Goal: Information Seeking & Learning: Find specific fact

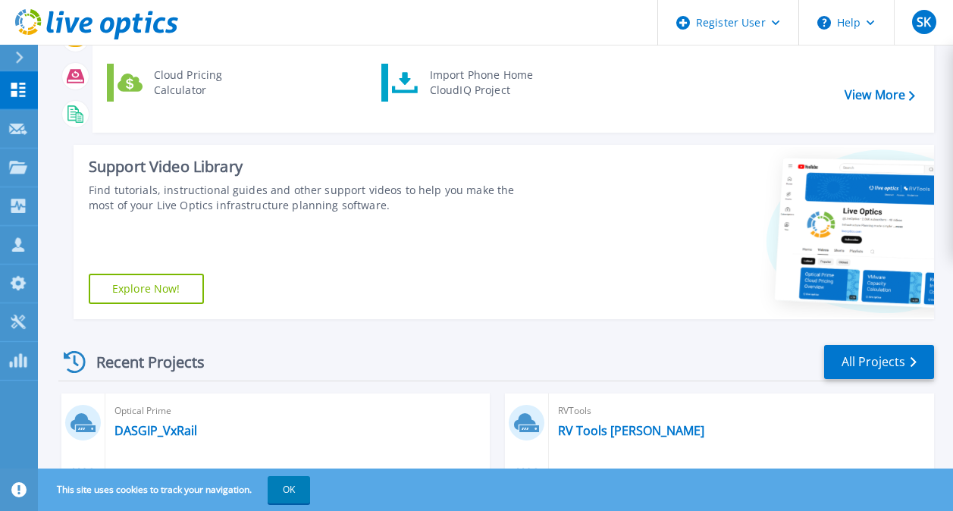
scroll to position [379, 0]
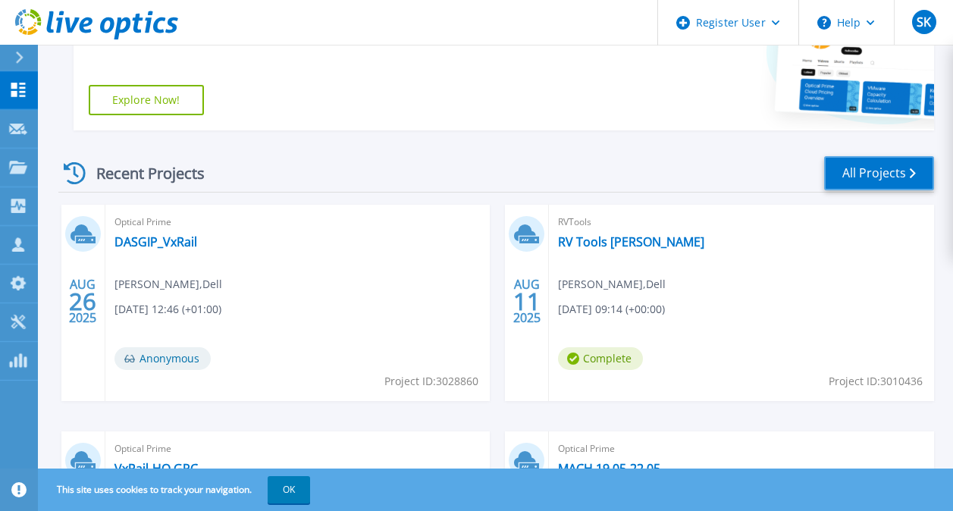
click at [855, 159] on link "All Projects" at bounding box center [879, 173] width 110 height 34
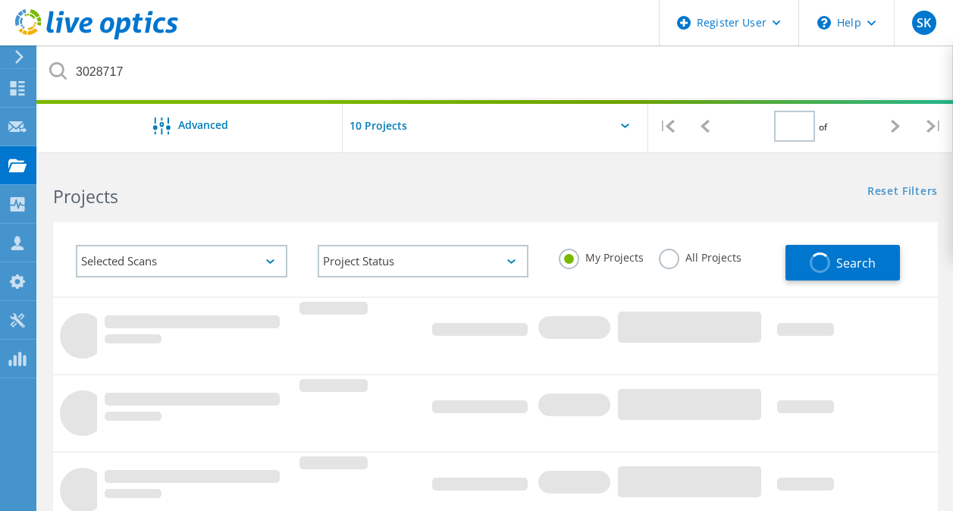
type input "1"
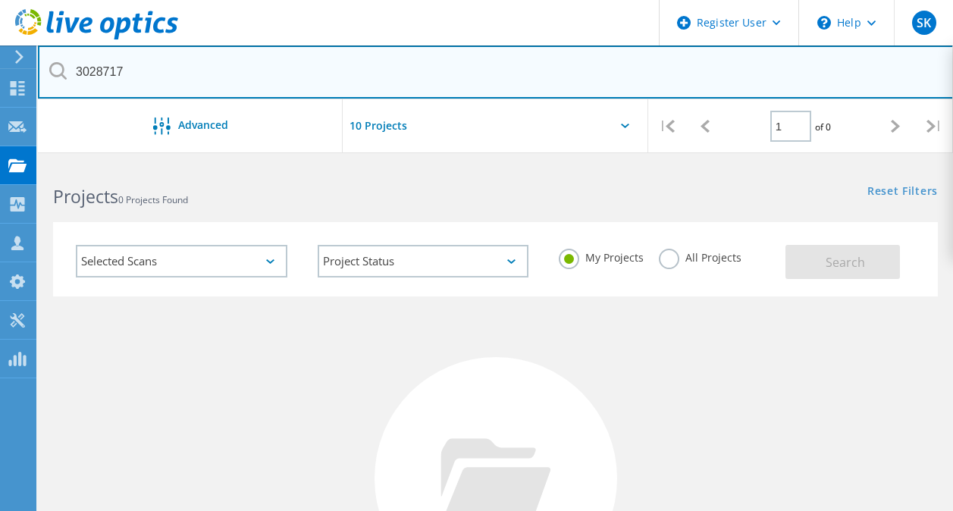
drag, startPoint x: 11, startPoint y: 32, endPoint x: 0, endPoint y: 5, distance: 29.3
click at [0, 5] on html "Register User \n Help Explore Helpful Articles Contact Support SK Dell User [PE…" at bounding box center [476, 376] width 953 height 752
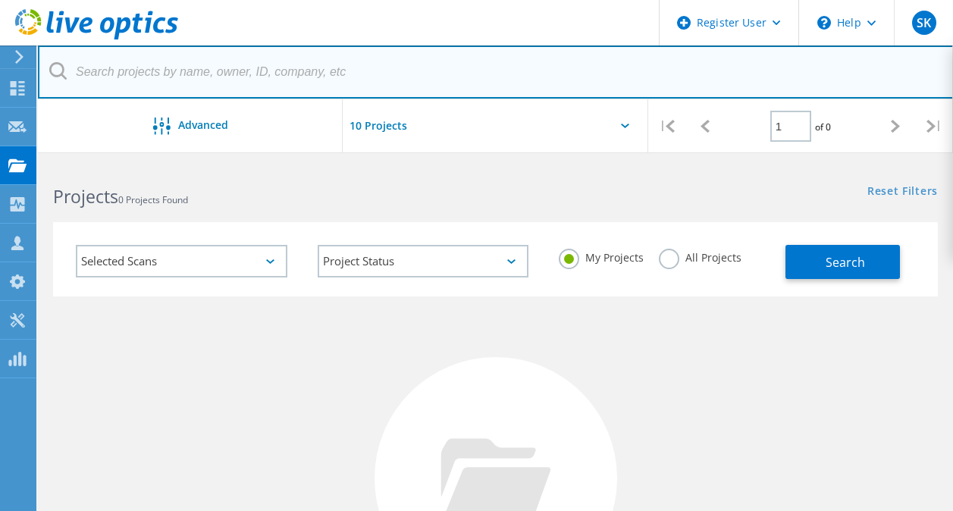
paste input "[EMAIL_ADDRESS][DOMAIN_NAME]"
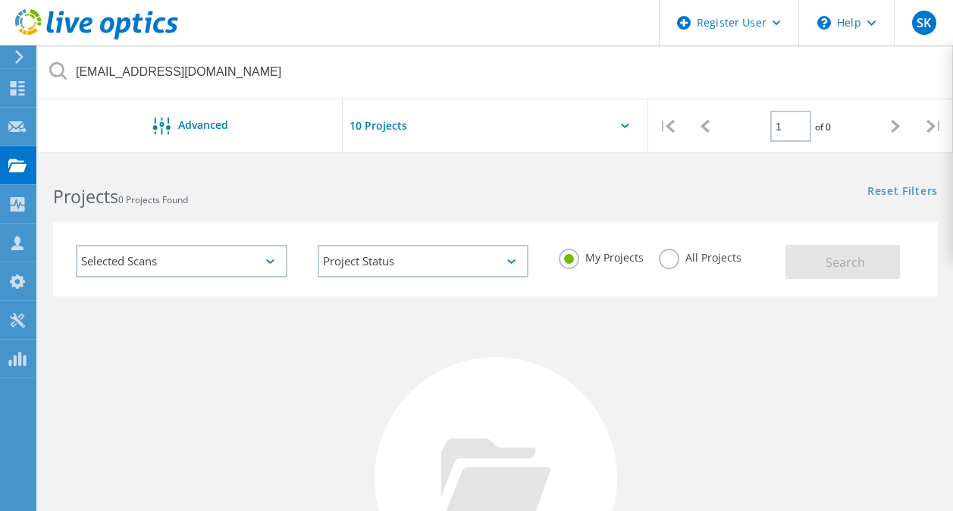
click at [684, 265] on div "All Projects" at bounding box center [700, 260] width 83 height 22
click at [675, 253] on label "All Projects" at bounding box center [700, 256] width 83 height 14
click at [0, 0] on input "All Projects" at bounding box center [0, 0] width 0 height 0
click at [848, 266] on span "Search" at bounding box center [845, 262] width 39 height 17
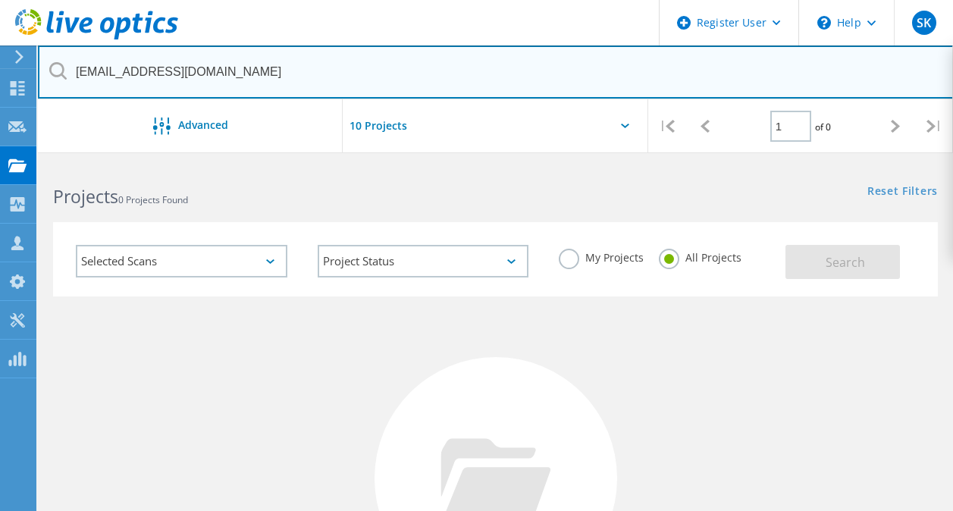
drag, startPoint x: -3, startPoint y: 33, endPoint x: 0, endPoint y: 25, distance: 8.9
click at [0, 26] on html "Register User \n Help Explore Helpful Articles Contact Support SK Dell User [PE…" at bounding box center [476, 376] width 953 height 752
paste input "text"
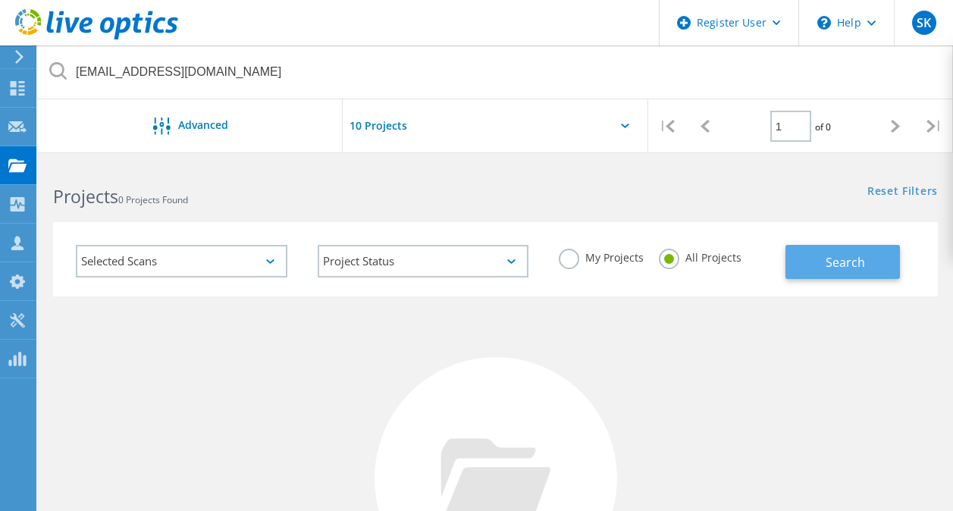
click at [847, 264] on span "Search" at bounding box center [845, 262] width 39 height 17
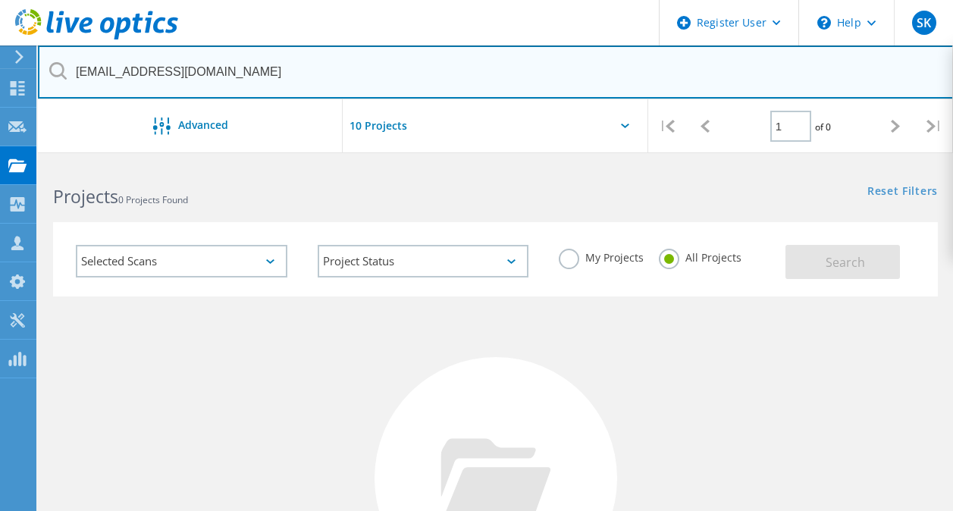
drag, startPoint x: 256, startPoint y: 68, endPoint x: -3, endPoint y: -30, distance: 276.5
click at [0, 0] on html "Register User \n Help Explore Helpful Articles Contact Support SK Dell User [PE…" at bounding box center [476, 376] width 953 height 752
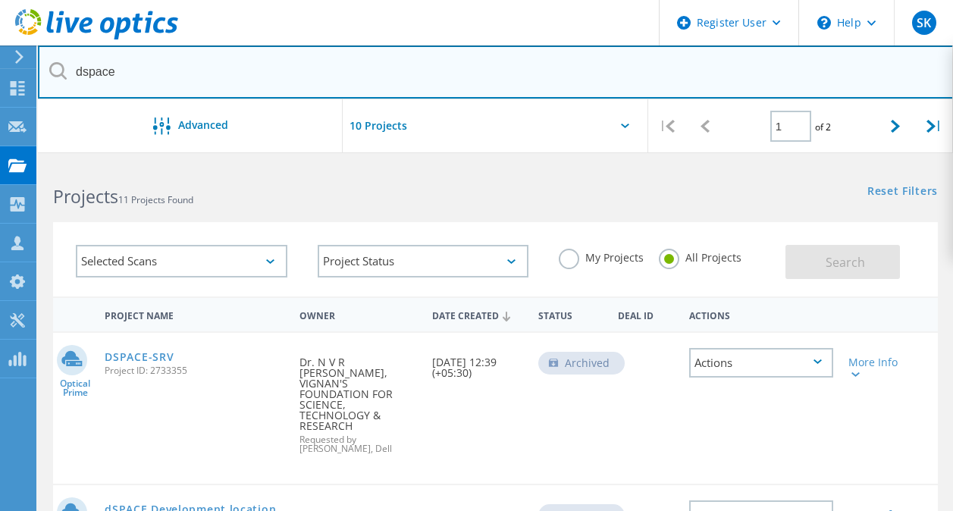
drag, startPoint x: 141, startPoint y: 72, endPoint x: 0, endPoint y: 55, distance: 142.2
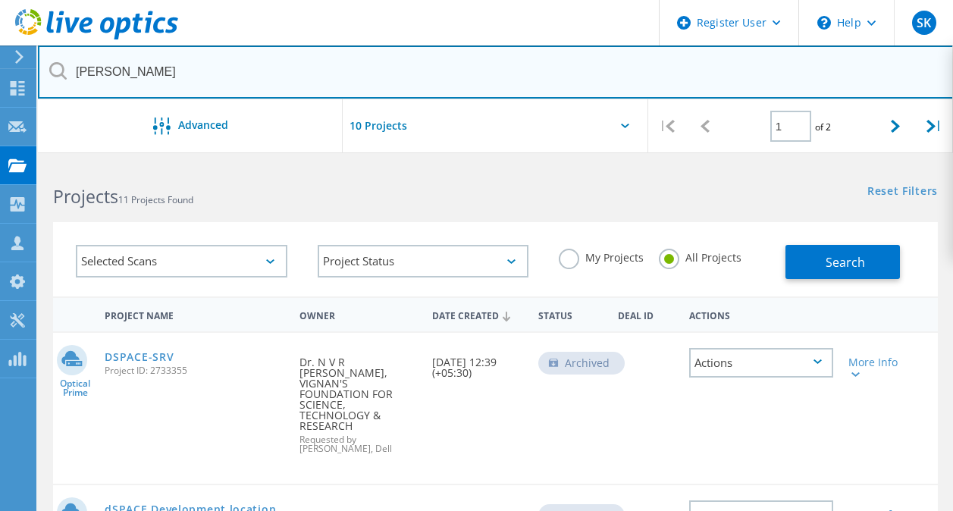
type input "[PERSON_NAME]"
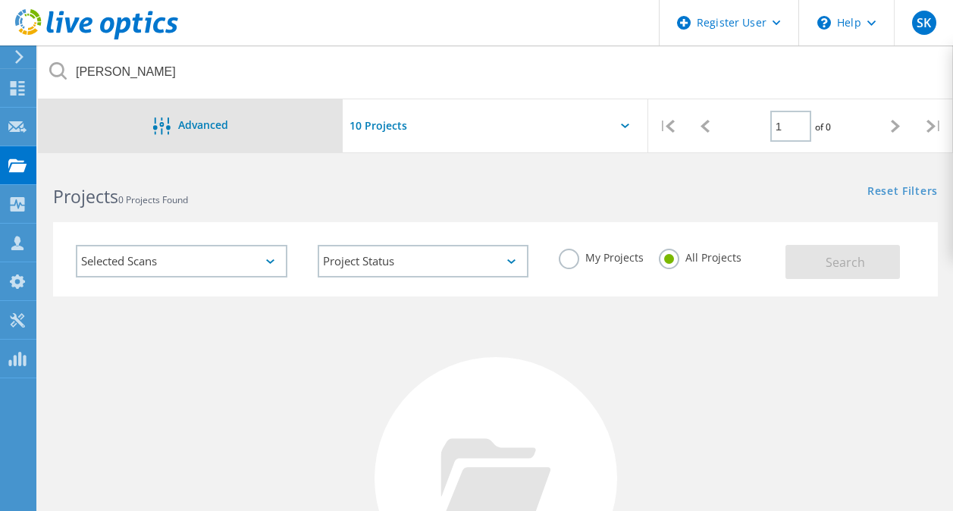
click at [177, 124] on div at bounding box center [165, 127] width 25 height 19
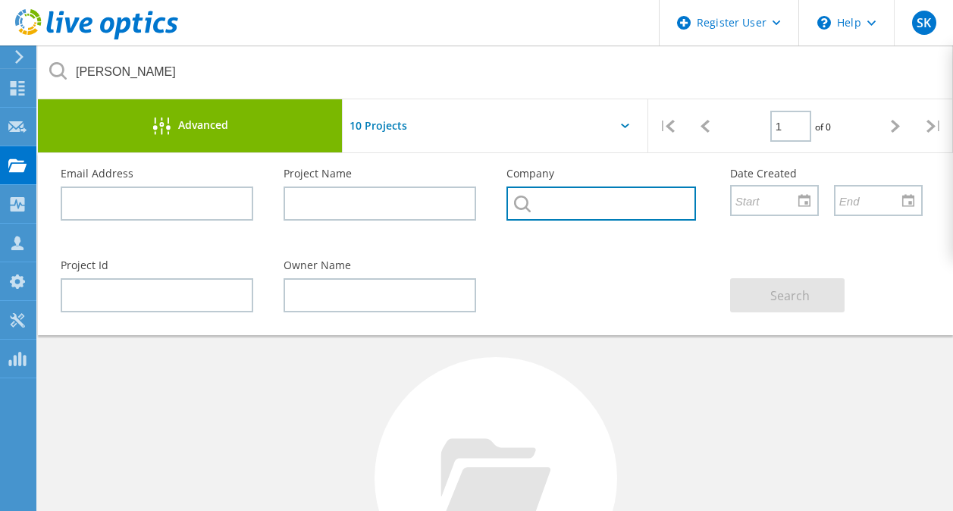
click at [609, 198] on input "text" at bounding box center [601, 204] width 189 height 34
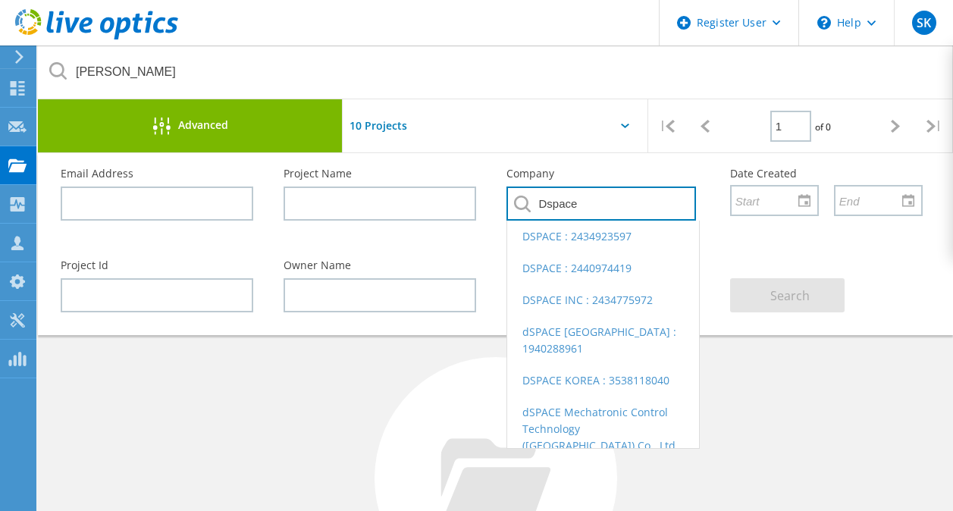
type input "Dspace"
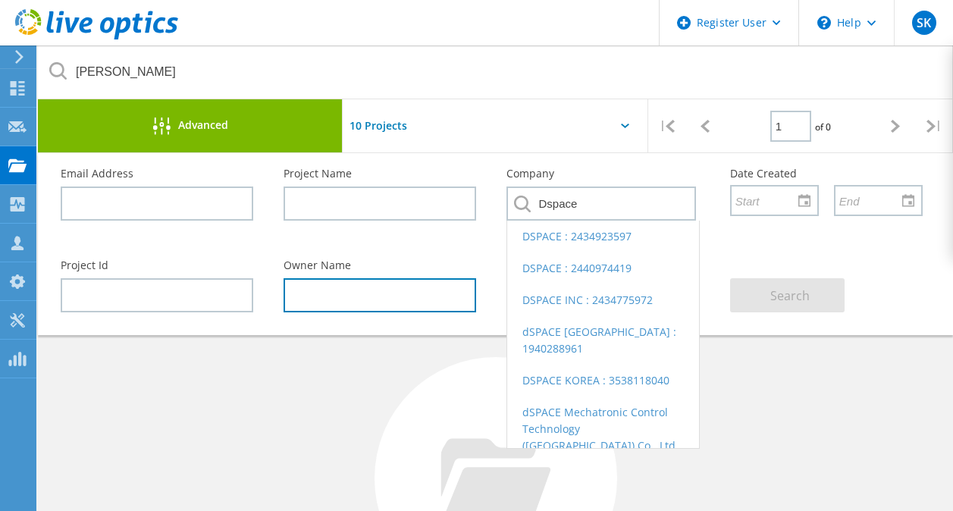
click at [376, 292] on input "text" at bounding box center [380, 295] width 193 height 34
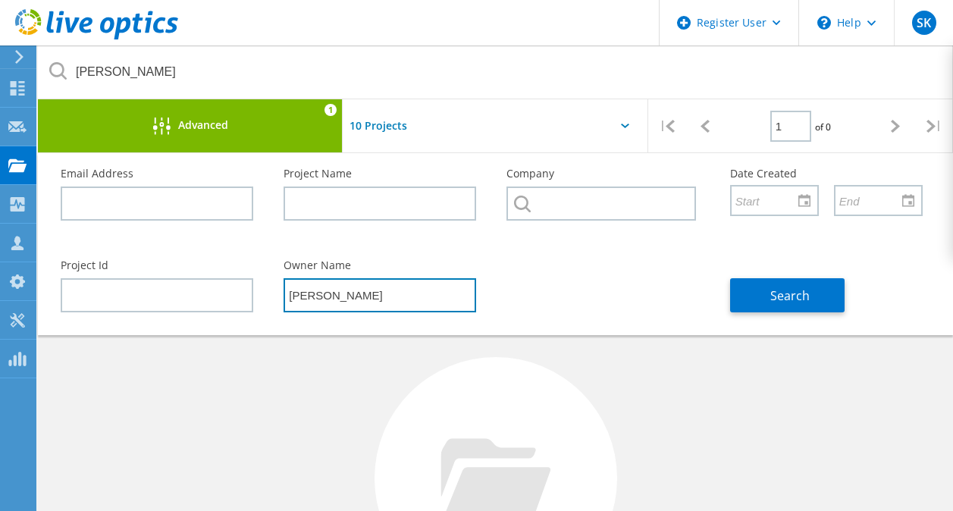
type input "[PERSON_NAME]"
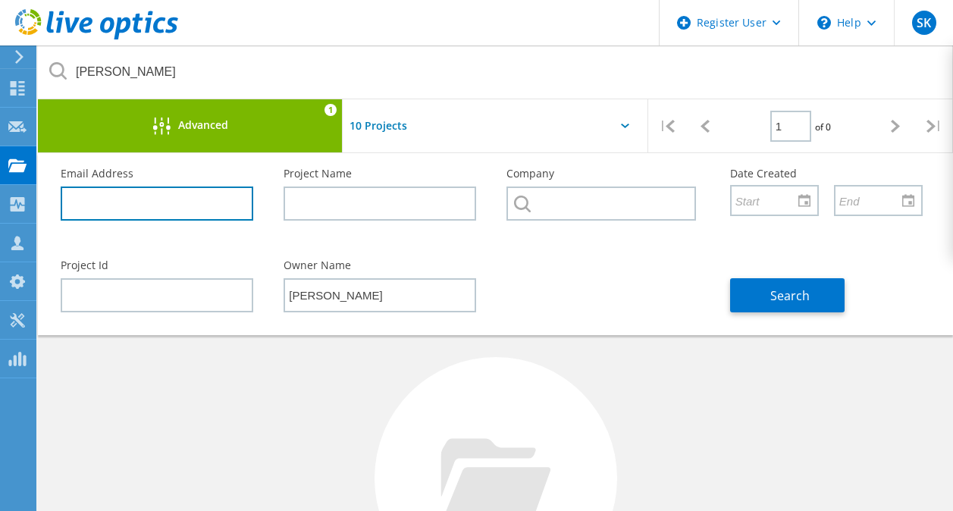
click at [155, 202] on input "text" at bounding box center [157, 204] width 193 height 34
paste input "[EMAIL_ADDRESS][DOMAIN_NAME]"
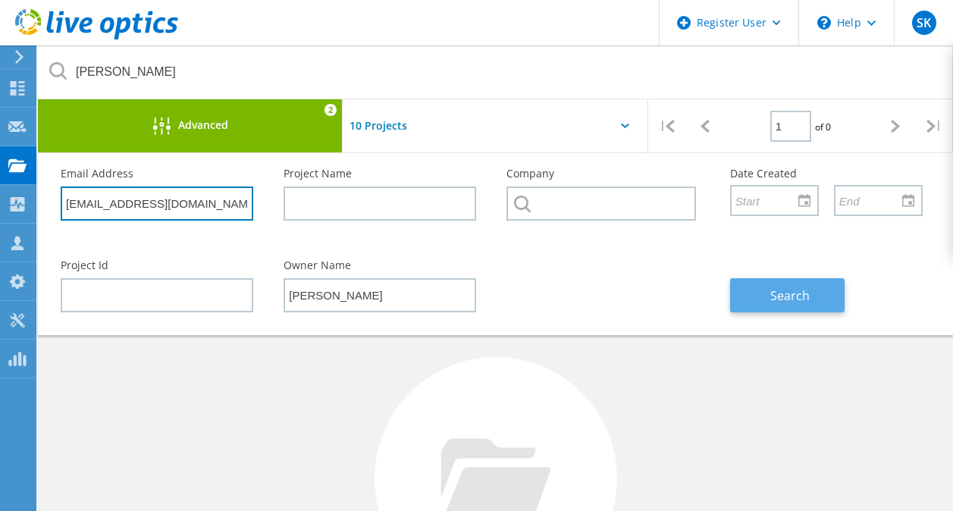
type input "[EMAIL_ADDRESS][DOMAIN_NAME]"
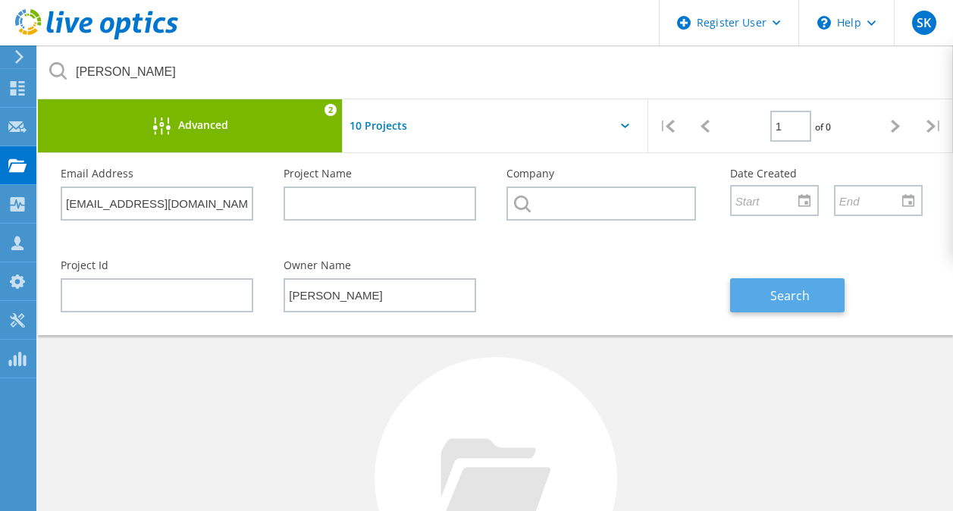
click at [779, 289] on span "Search" at bounding box center [790, 295] width 39 height 17
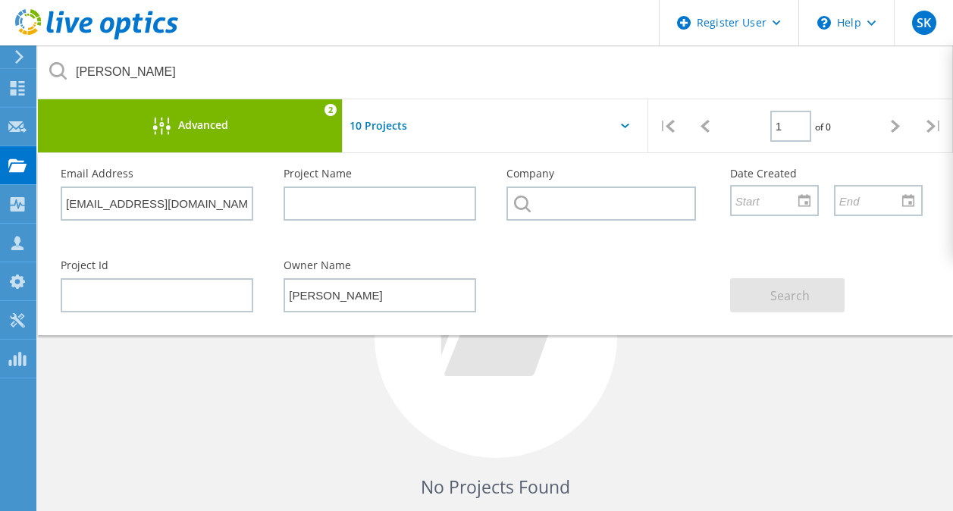
scroll to position [240, 0]
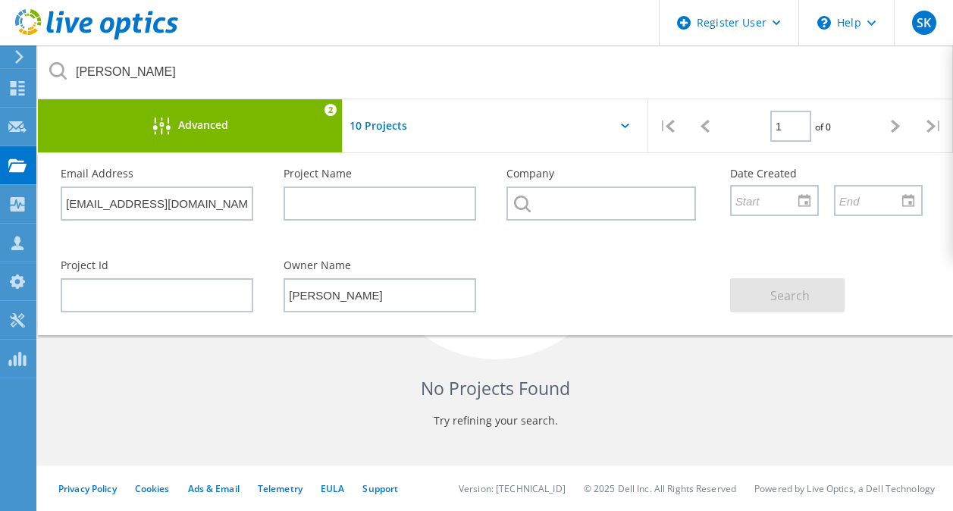
click at [523, 124] on div at bounding box center [495, 130] width 305 height 62
click at [623, 124] on icon at bounding box center [625, 126] width 8 height 5
click at [892, 201] on input "text" at bounding box center [873, 200] width 75 height 29
click at [906, 205] on div at bounding box center [909, 200] width 24 height 27
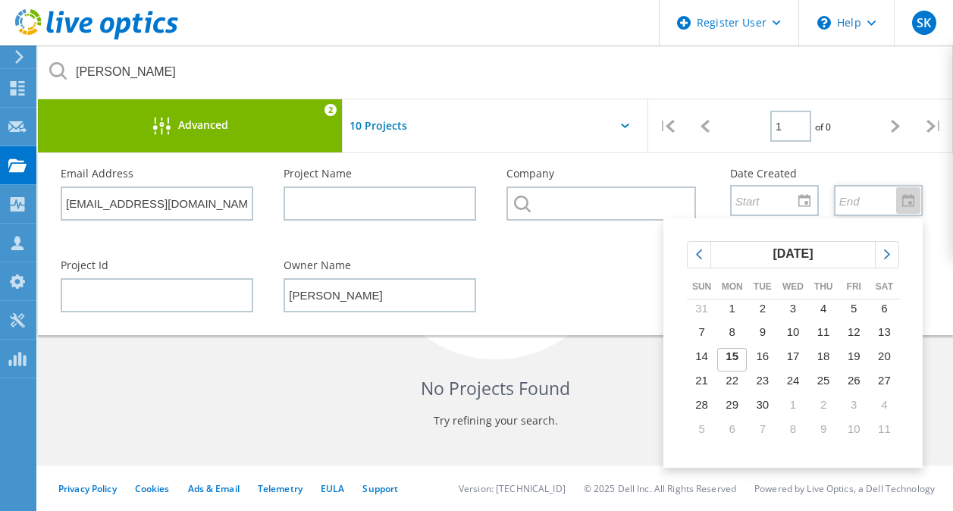
click at [736, 353] on span "15" at bounding box center [732, 356] width 13 height 13
type input "[DATE]"
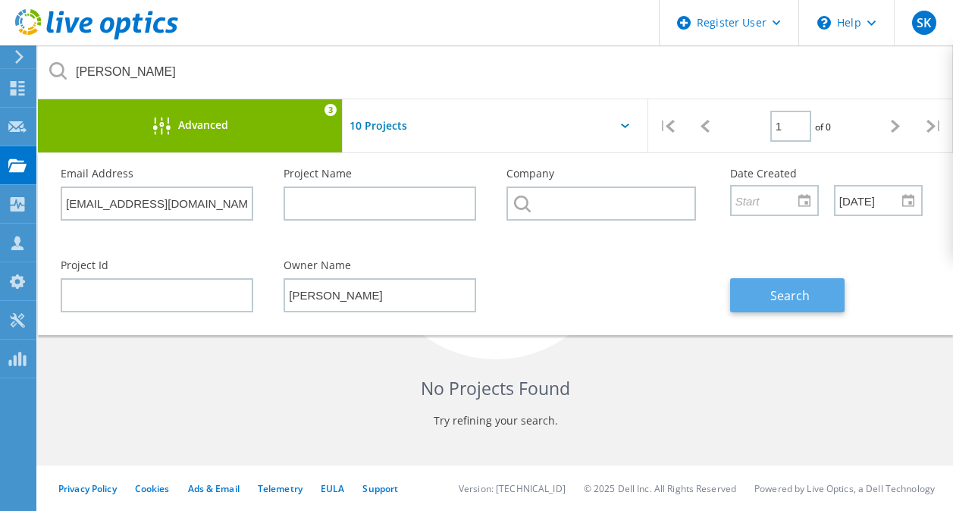
click at [785, 296] on span "Search" at bounding box center [790, 295] width 39 height 17
